Goal: Transaction & Acquisition: Purchase product/service

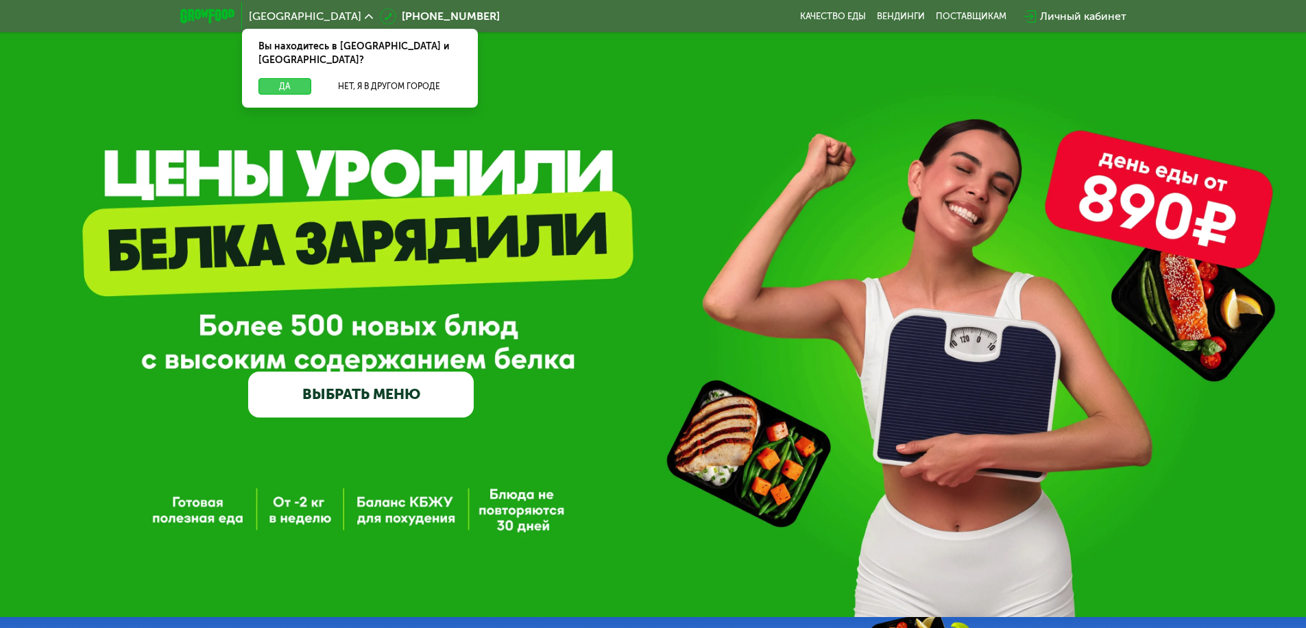
click at [285, 78] on button "Да" at bounding box center [285, 86] width 53 height 16
click at [274, 16] on span "[GEOGRAPHIC_DATA]" at bounding box center [305, 16] width 112 height 11
click at [389, 78] on button "Нет, я в другом городе" at bounding box center [389, 86] width 145 height 16
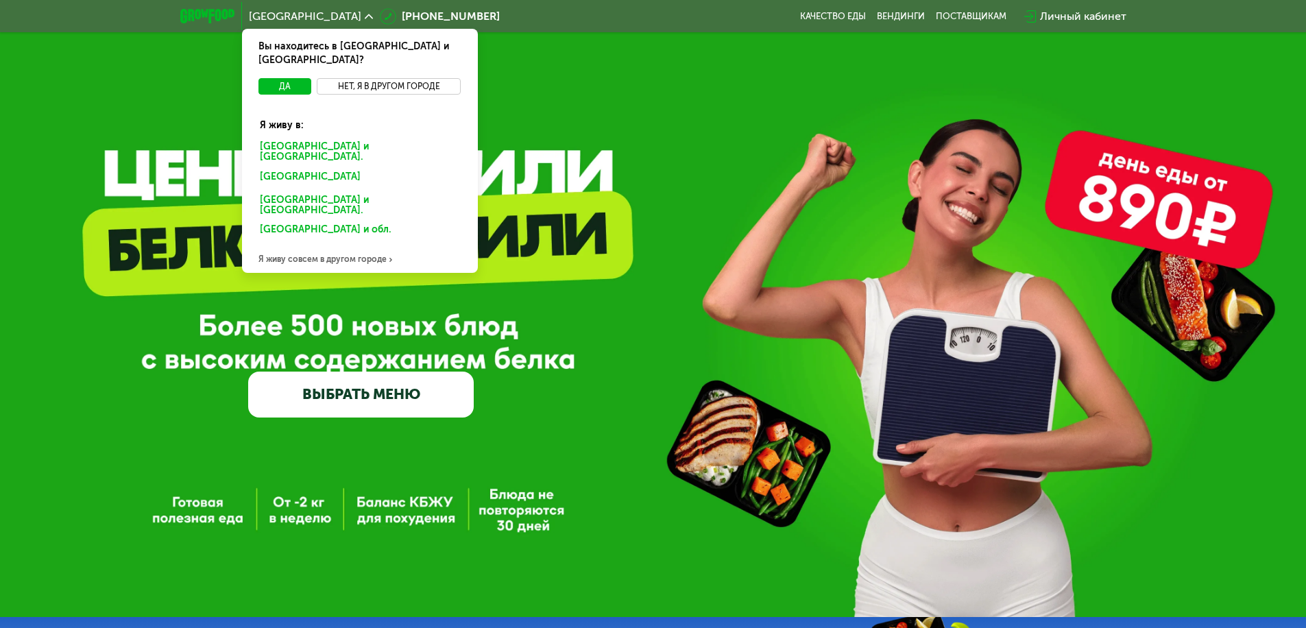
click at [359, 168] on div "[GEOGRAPHIC_DATA] и [GEOGRAPHIC_DATA]." at bounding box center [357, 179] width 214 height 22
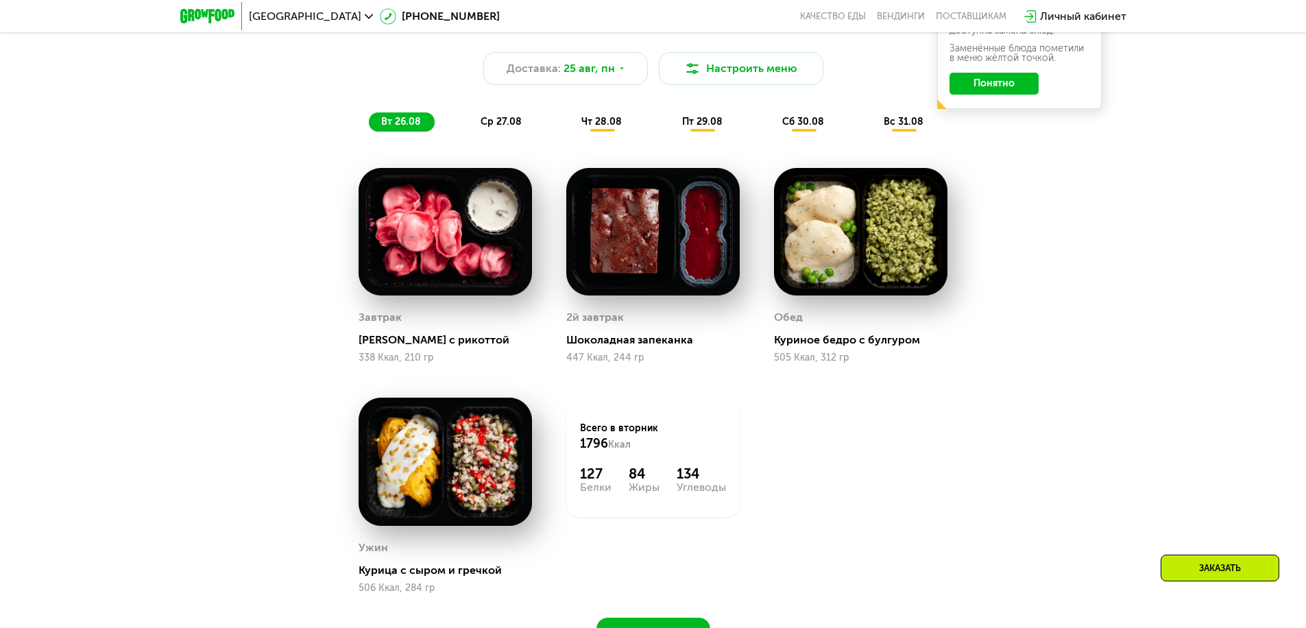
scroll to position [960, 0]
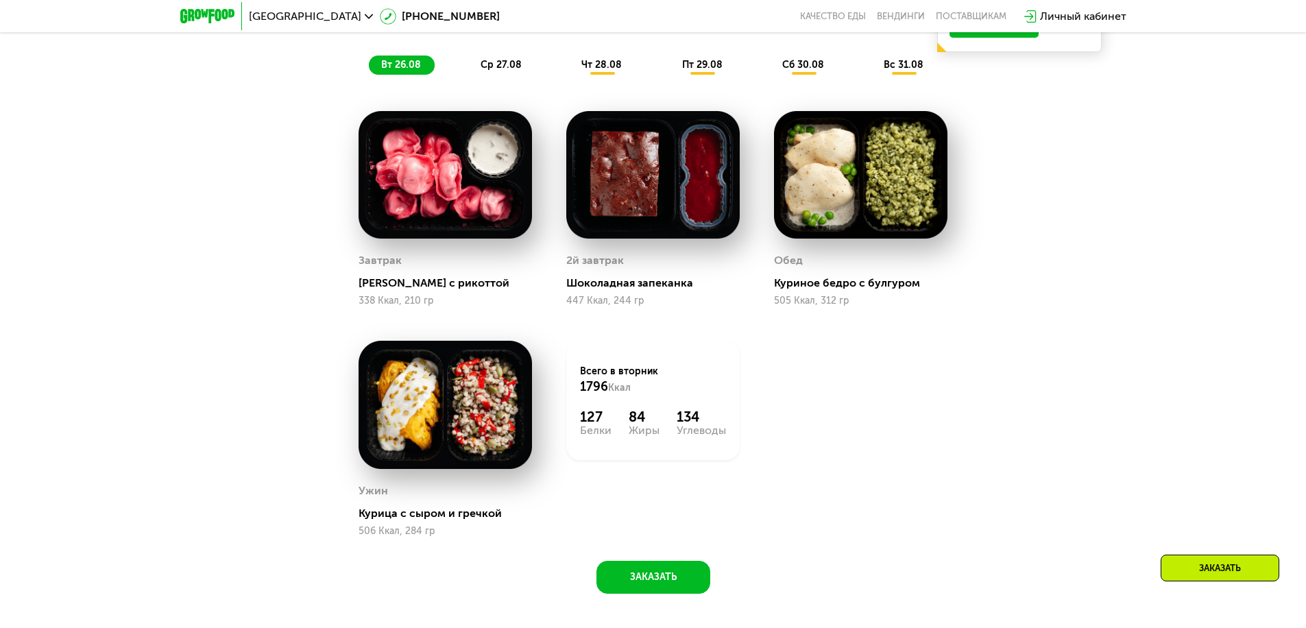
click at [400, 69] on span "вт 26.08" at bounding box center [401, 65] width 40 height 12
click at [501, 69] on span "ср 27.08" at bounding box center [501, 65] width 41 height 12
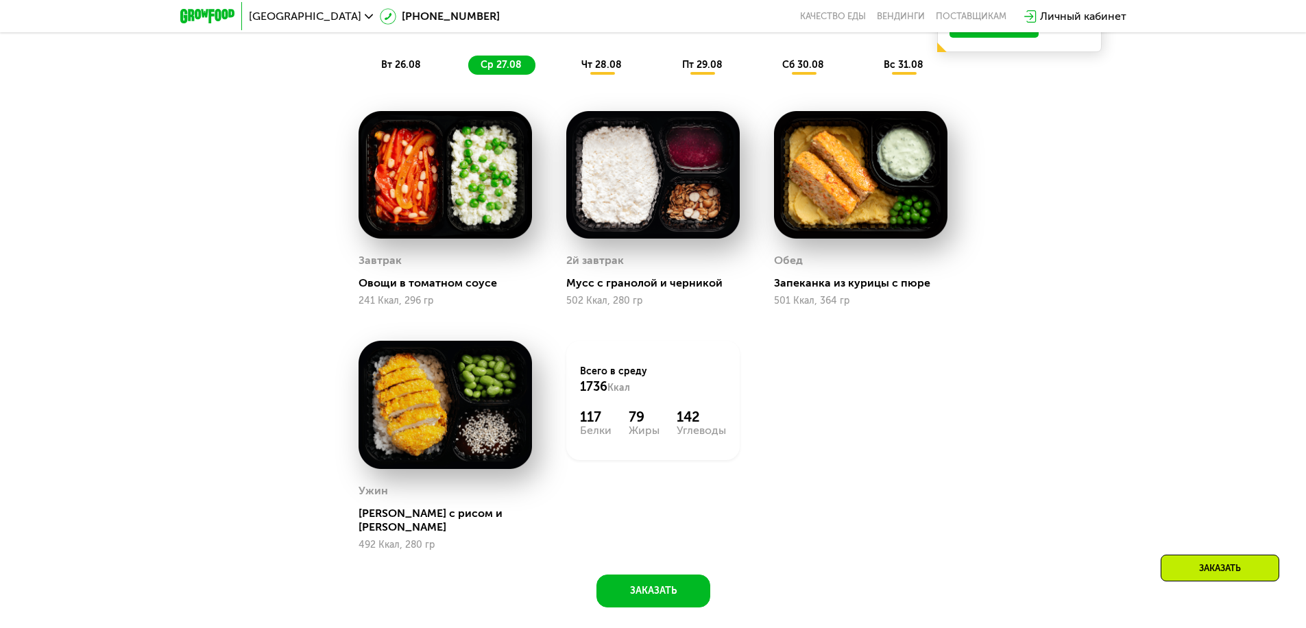
click at [602, 69] on span "чт 28.08" at bounding box center [601, 65] width 40 height 12
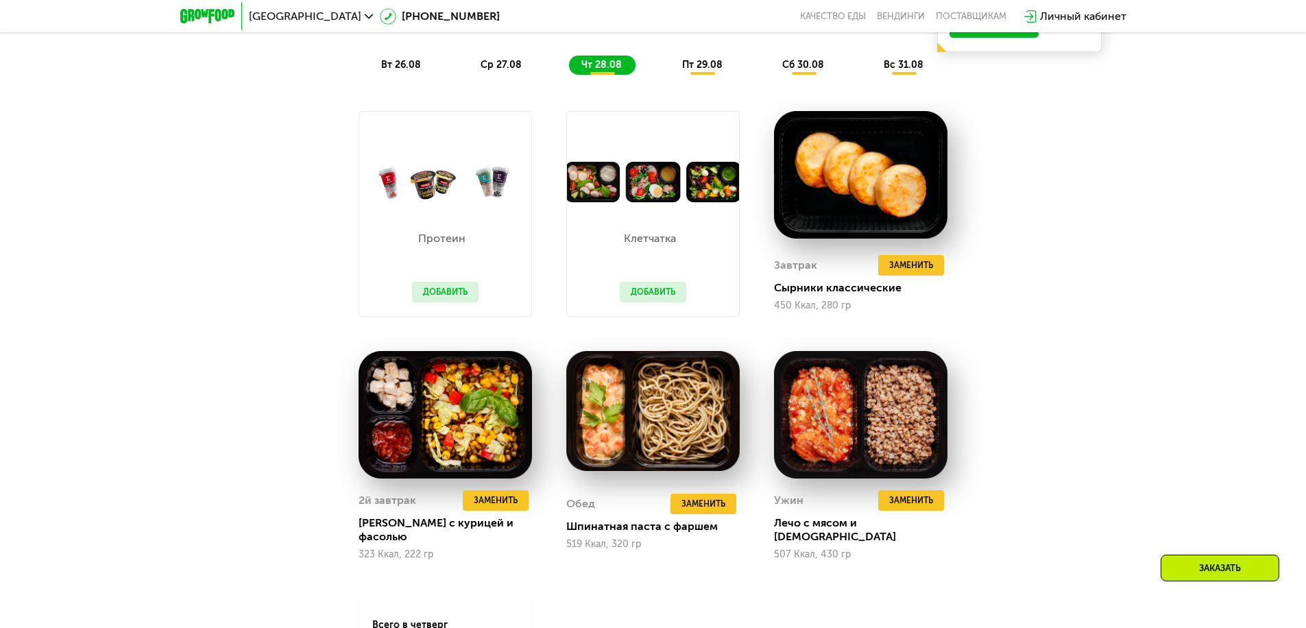
click at [703, 69] on span "пт 29.08" at bounding box center [702, 65] width 40 height 12
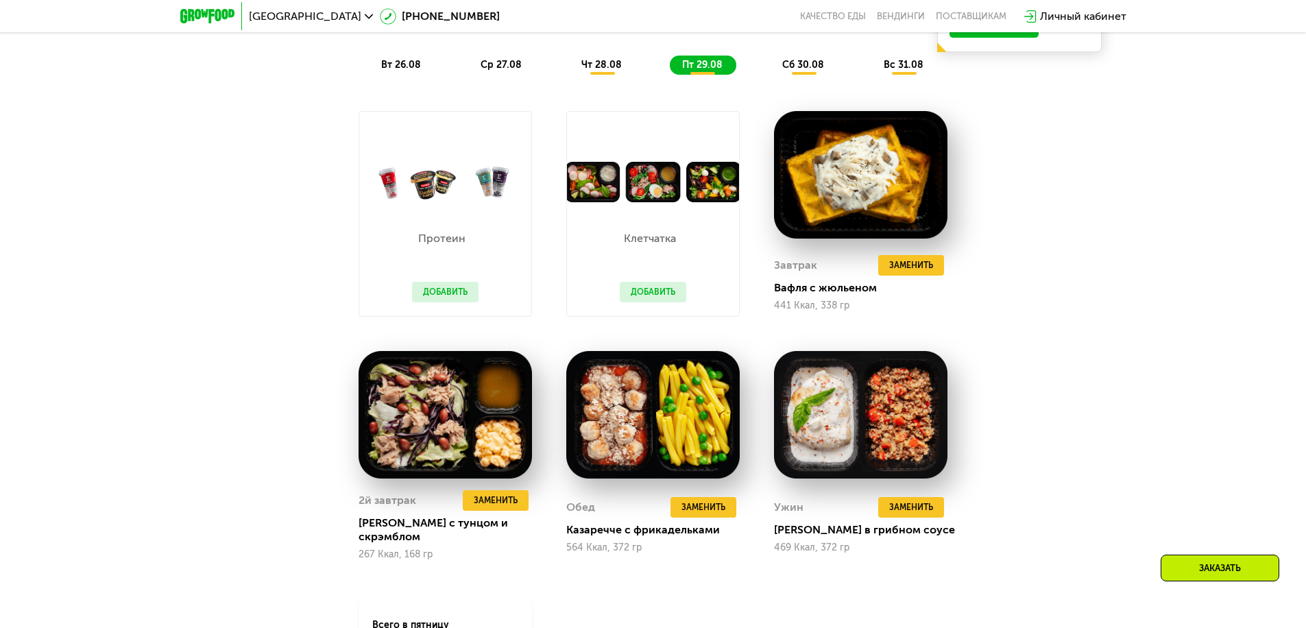
click at [804, 69] on span "сб 30.08" at bounding box center [803, 65] width 42 height 12
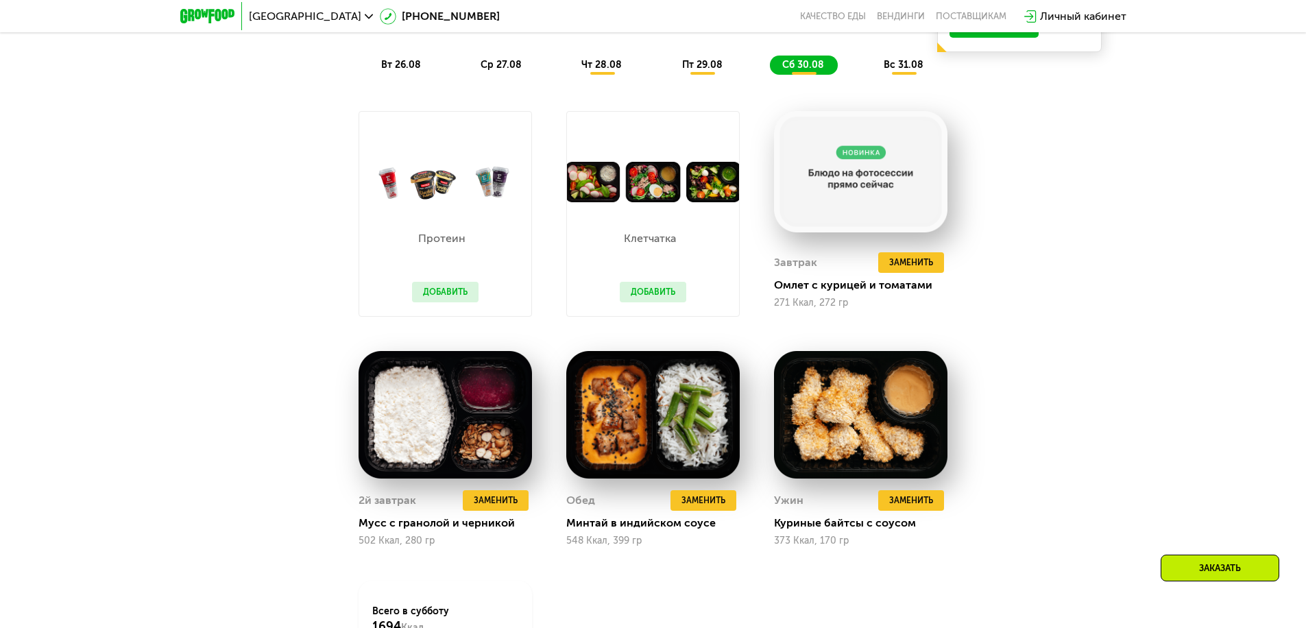
click at [905, 69] on span "вс 31.08" at bounding box center [904, 65] width 40 height 12
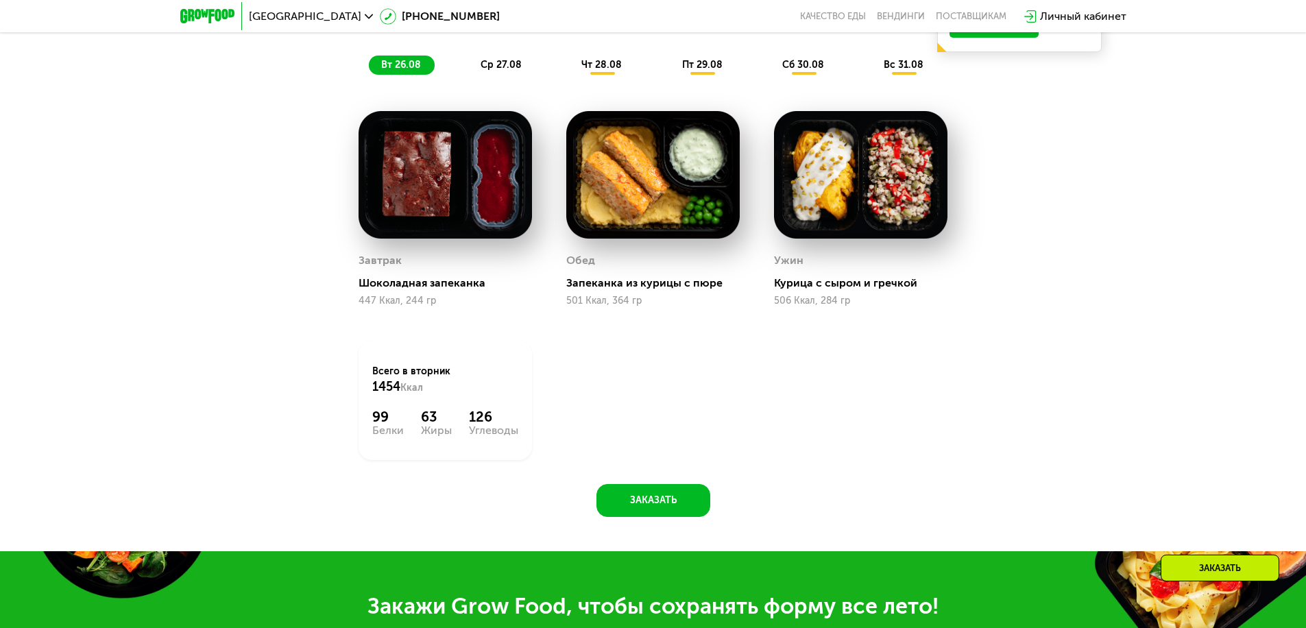
click at [400, 69] on span "вт 26.08" at bounding box center [401, 65] width 40 height 12
click at [501, 69] on span "ср 27.08" at bounding box center [501, 65] width 41 height 12
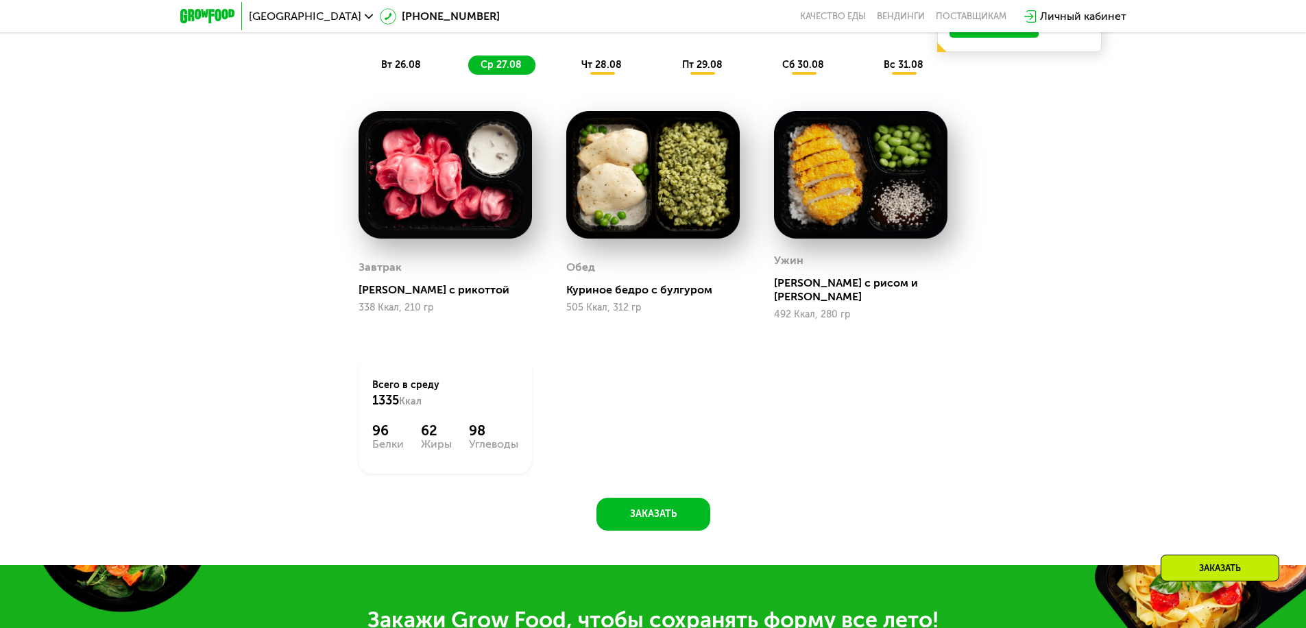
click at [602, 69] on span "чт 28.08" at bounding box center [601, 65] width 40 height 12
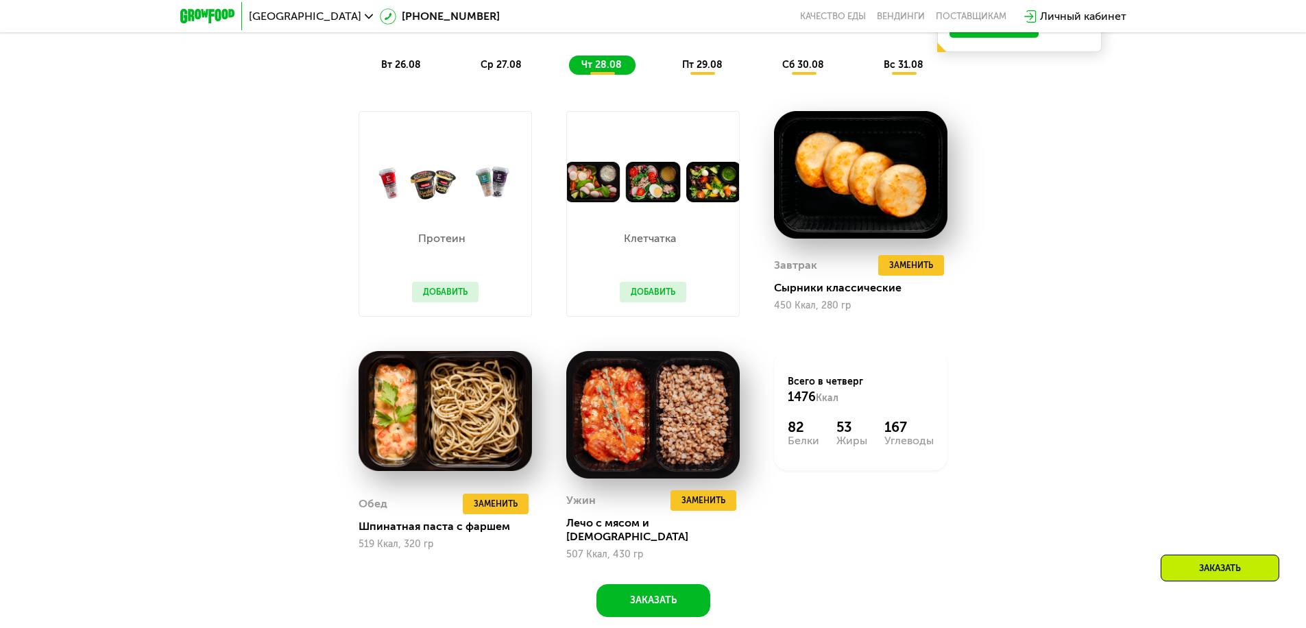
click at [703, 69] on span "пт 29.08" at bounding box center [702, 65] width 40 height 12
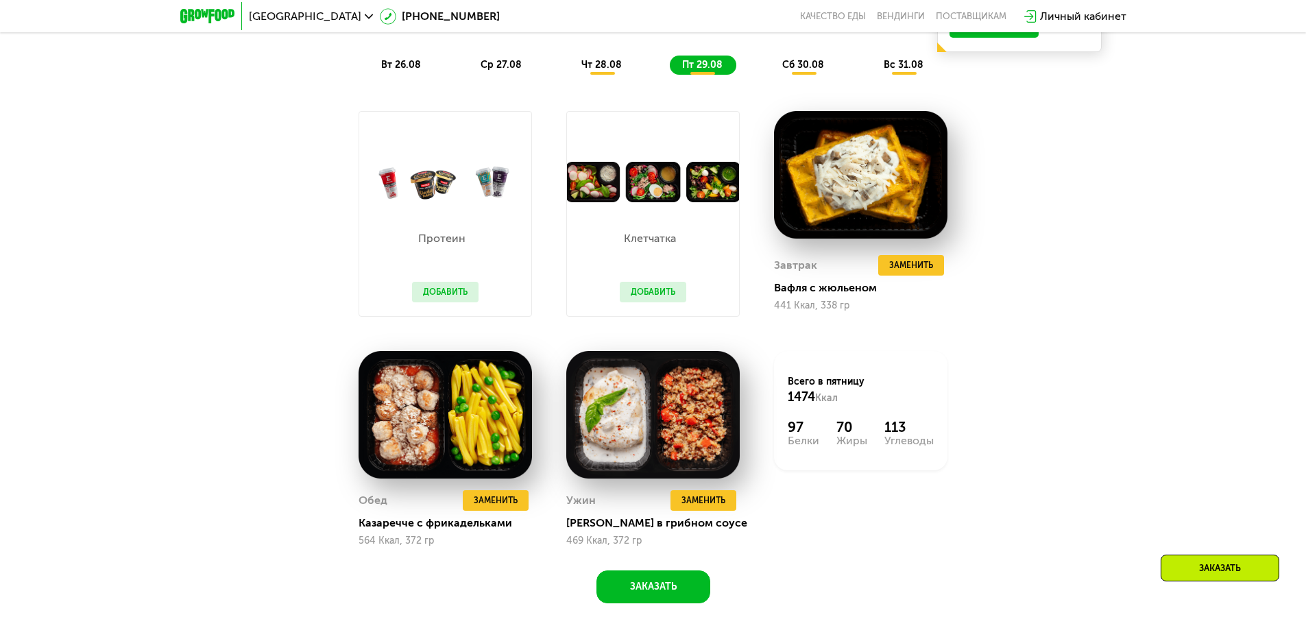
click at [804, 69] on span "сб 30.08" at bounding box center [803, 65] width 42 height 12
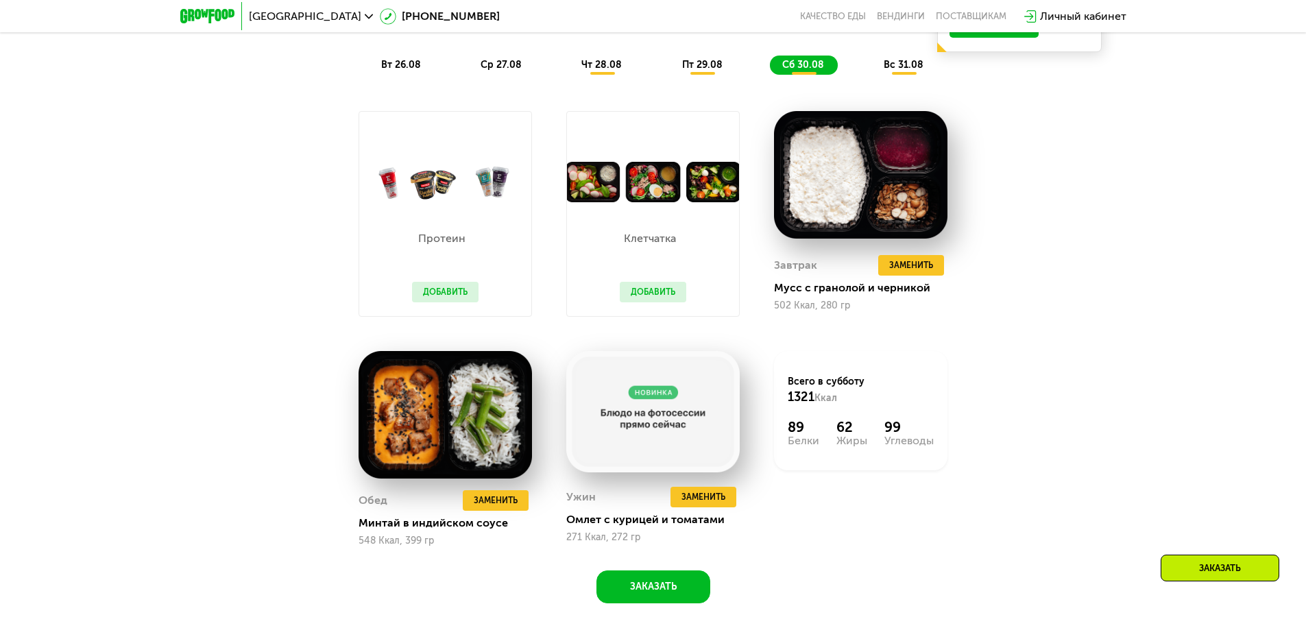
click at [905, 69] on span "вс 31.08" at bounding box center [904, 65] width 40 height 12
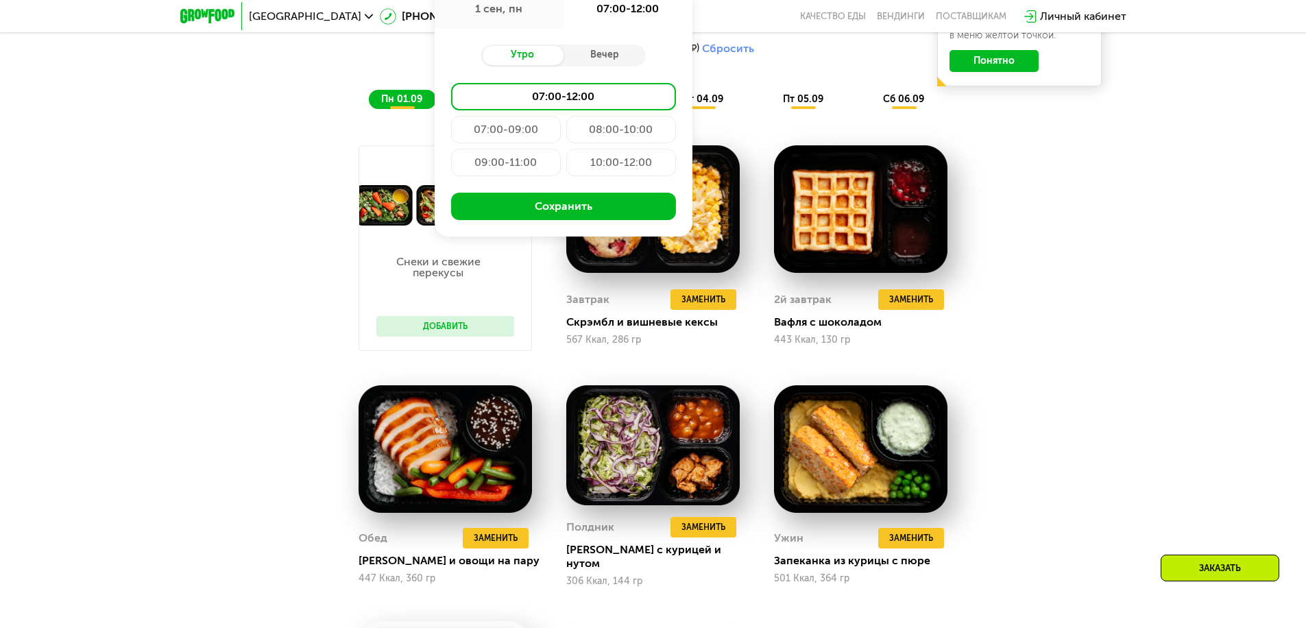
type input "**********"
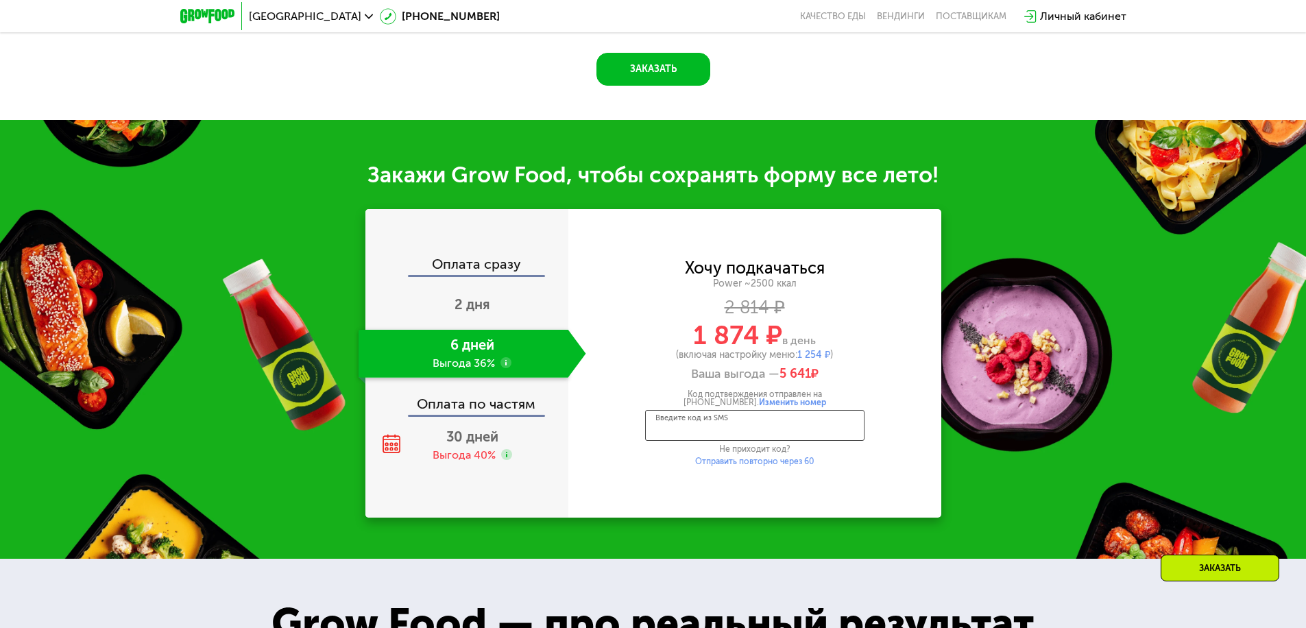
scroll to position [1856, 0]
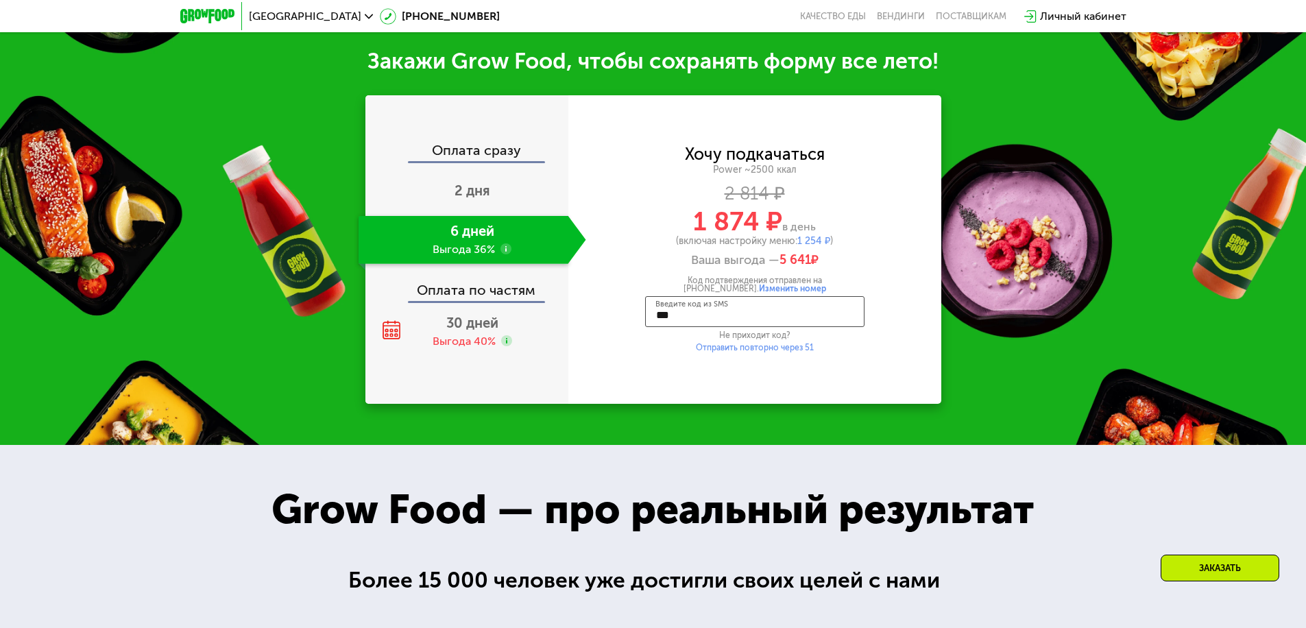
type input "****"
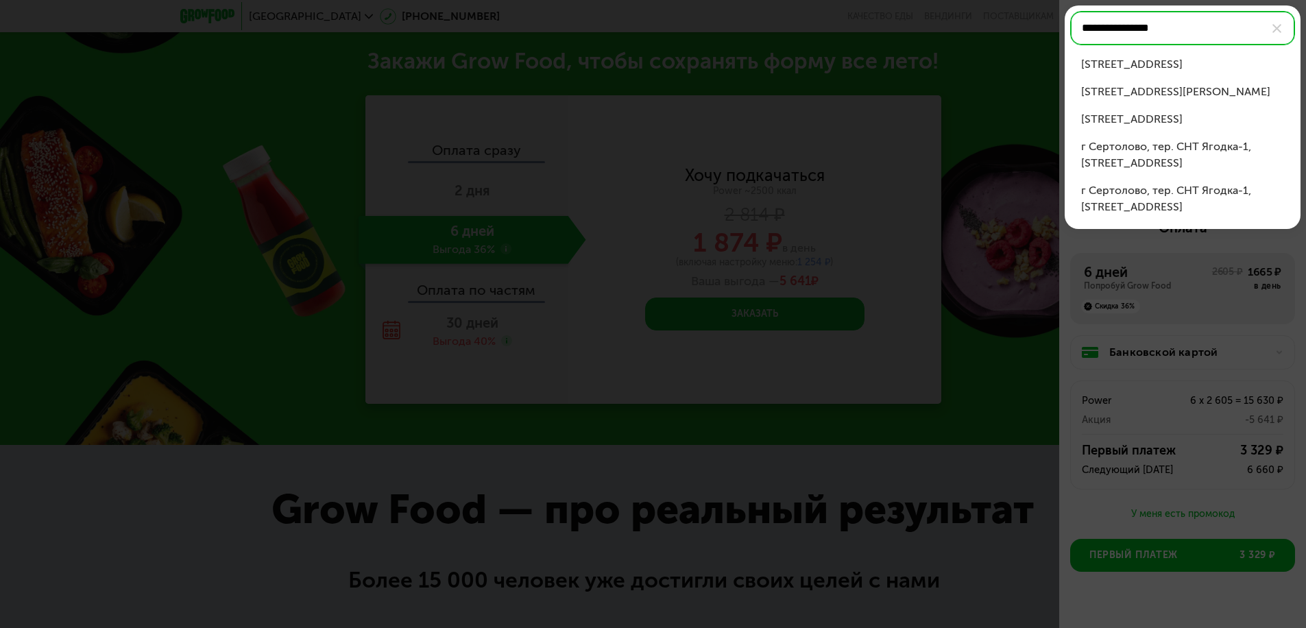
click at [1183, 64] on div "ул Тверская, д 7" at bounding box center [1182, 64] width 203 height 16
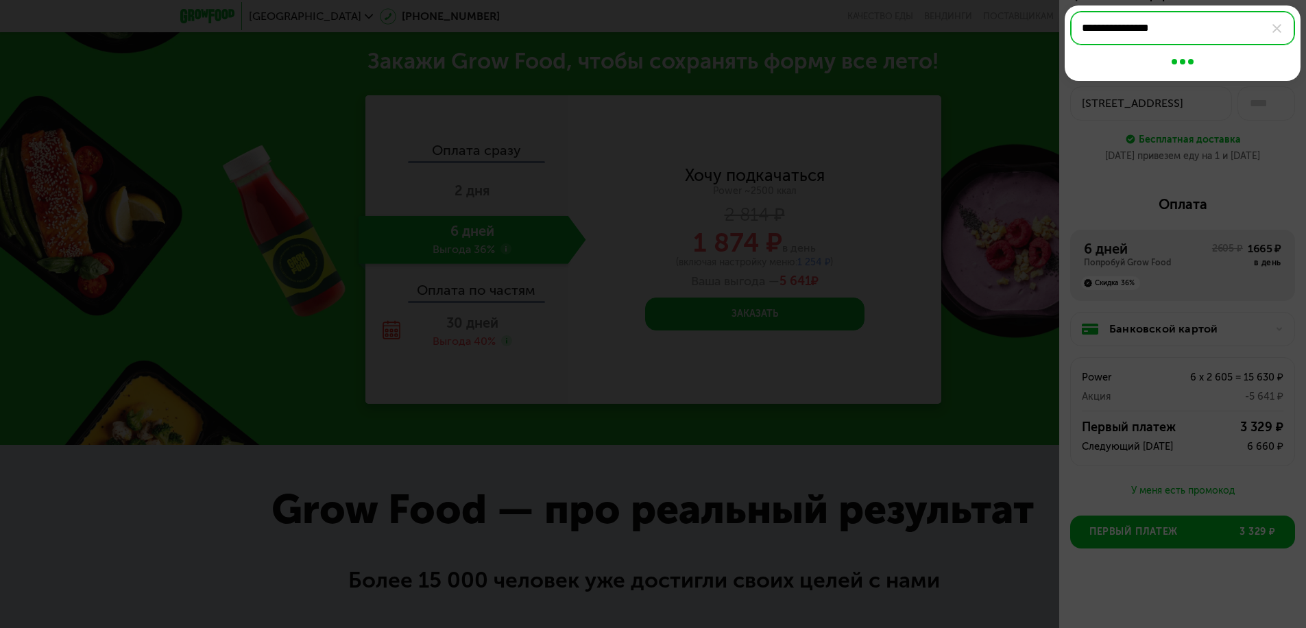
type input "**********"
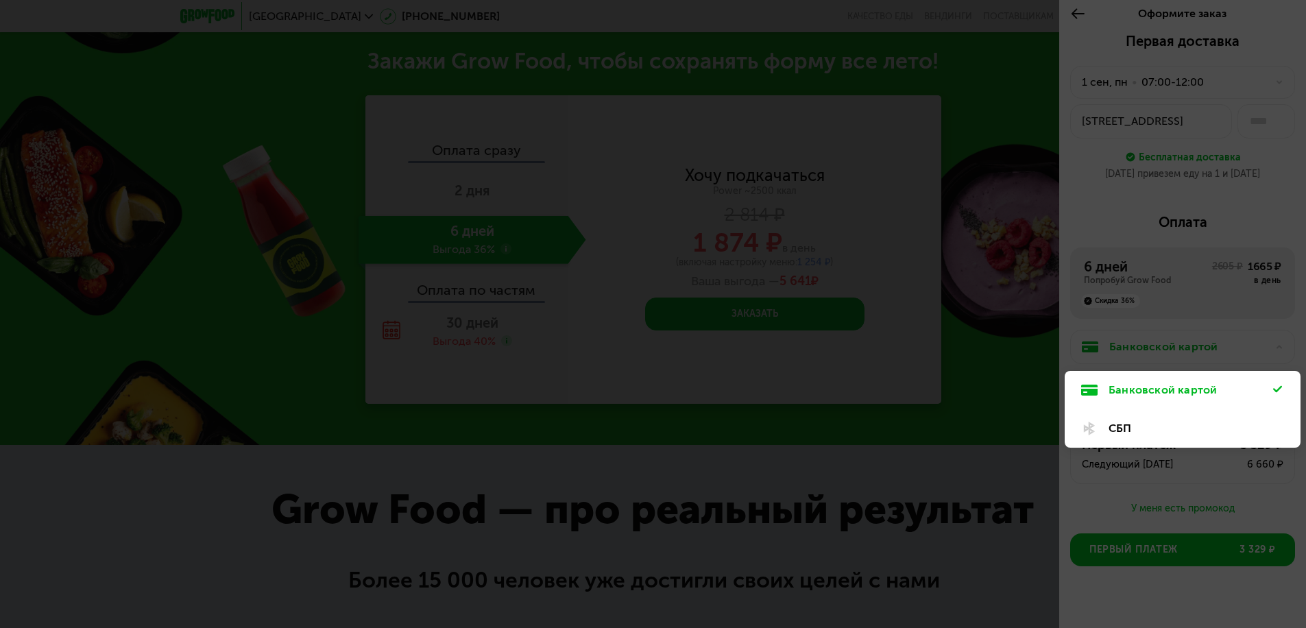
scroll to position [23, 0]
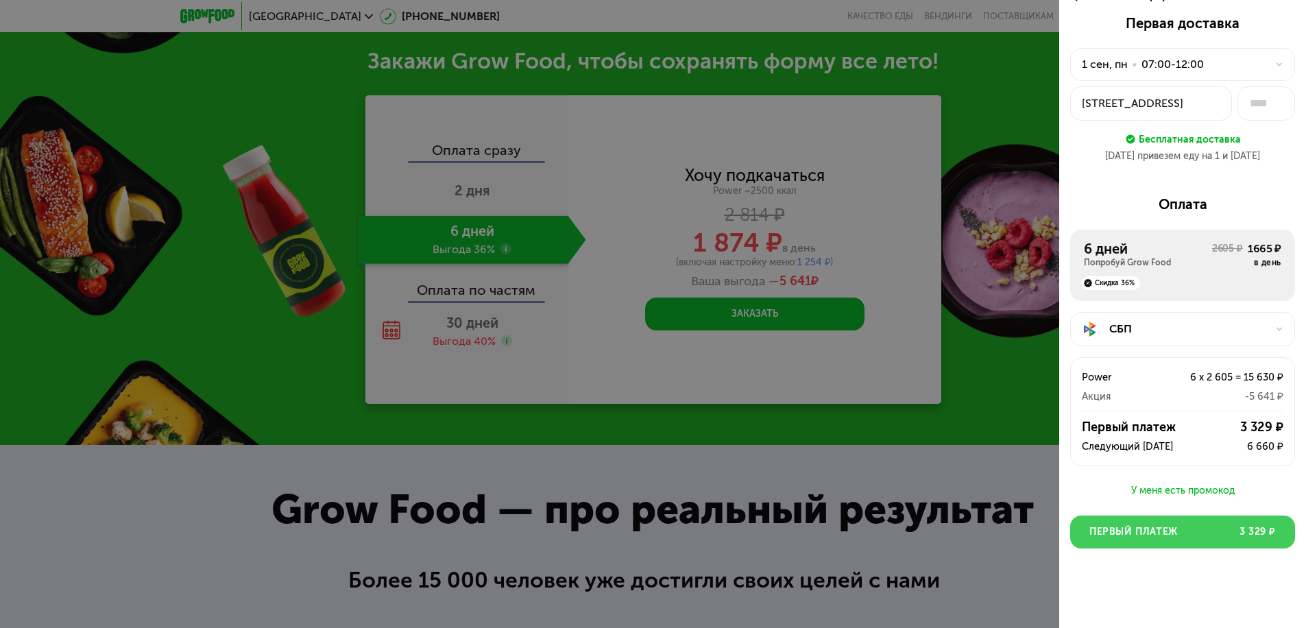
click at [1177, 532] on span "Первый платеж" at bounding box center [1134, 532] width 88 height 14
